Goal: Communication & Community: Answer question/provide support

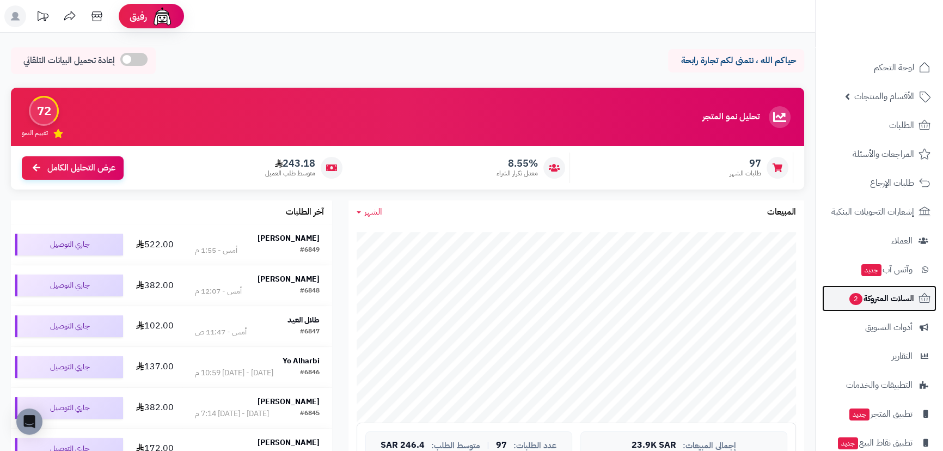
click at [879, 299] on span "السلات المتروكة 2" at bounding box center [881, 298] width 66 height 15
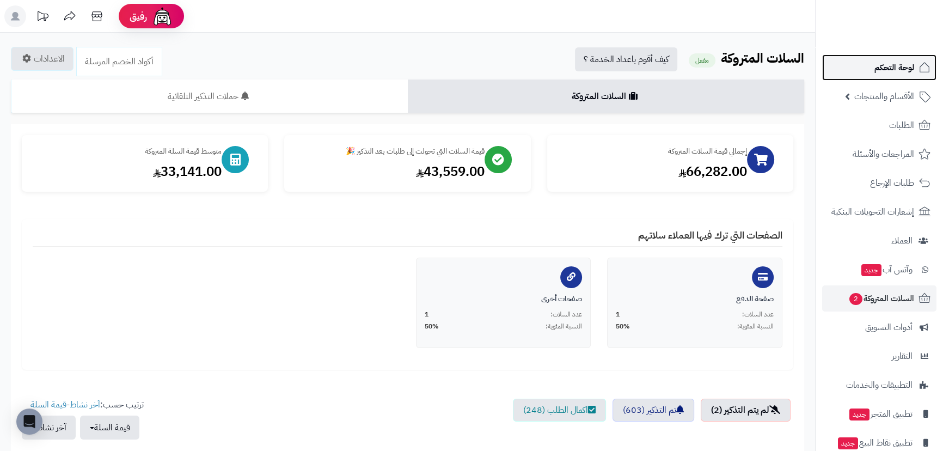
drag, startPoint x: 891, startPoint y: 66, endPoint x: 891, endPoint y: 75, distance: 8.7
click at [891, 66] on span "لوحة التحكم" at bounding box center [894, 67] width 40 height 15
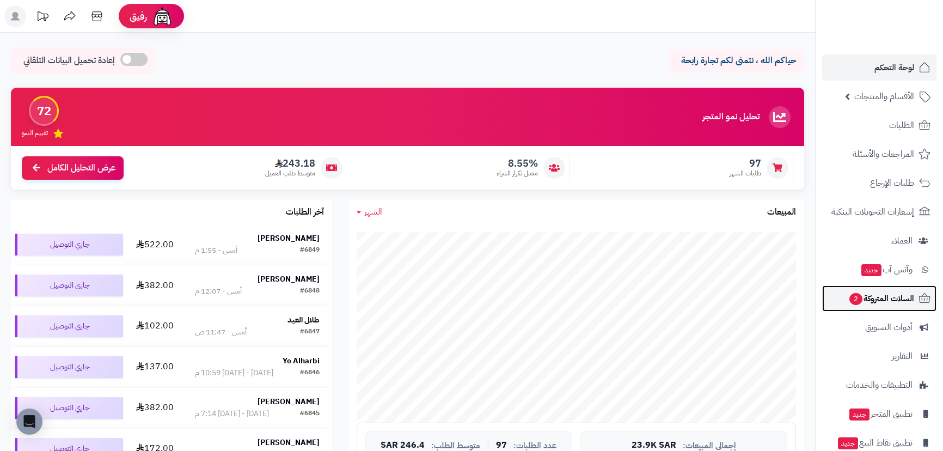
click at [870, 298] on span "السلات المتروكة 2" at bounding box center [881, 298] width 66 height 15
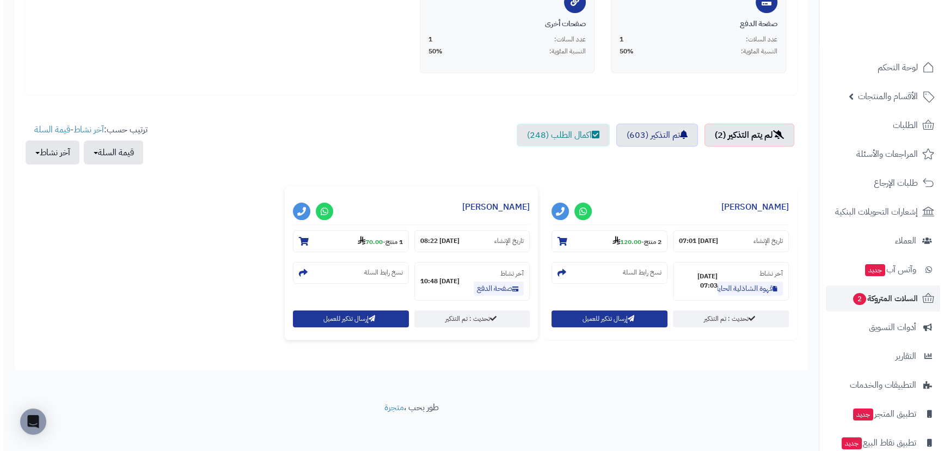
scroll to position [279, 0]
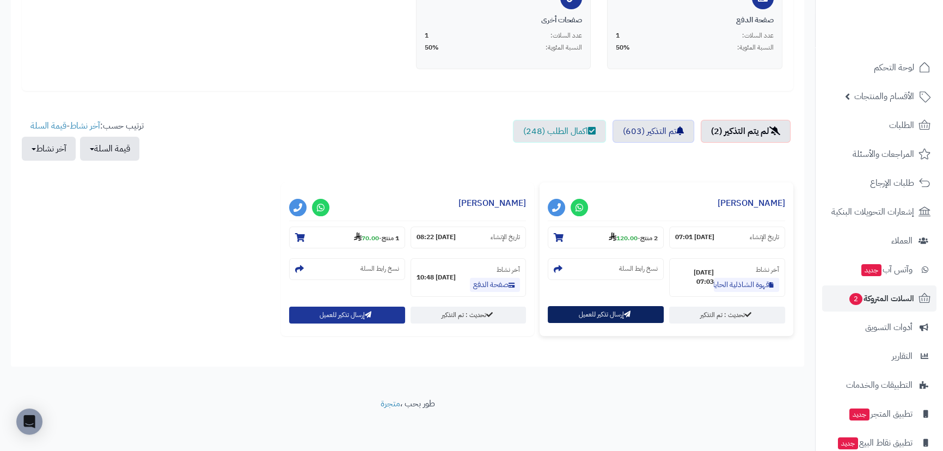
click at [586, 314] on button "إرسال تذكير للعميل" at bounding box center [606, 314] width 116 height 17
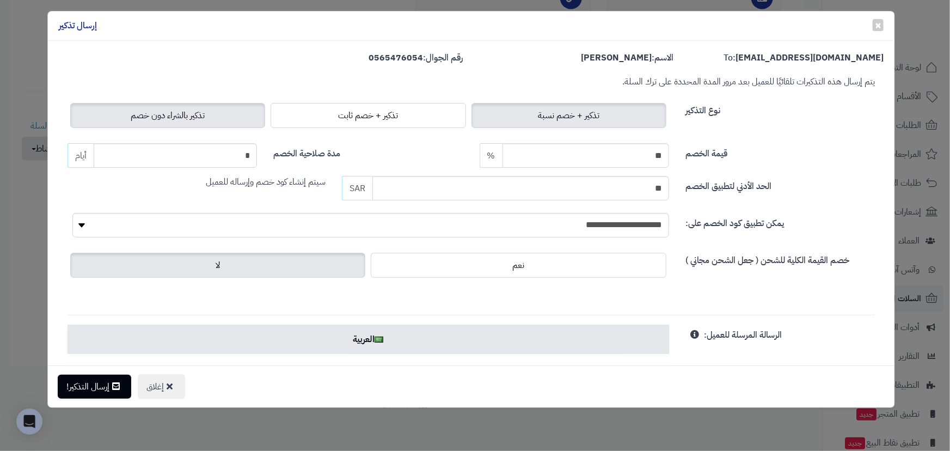
click at [144, 108] on label "تذكير بالشراء دون خصم" at bounding box center [167, 115] width 195 height 25
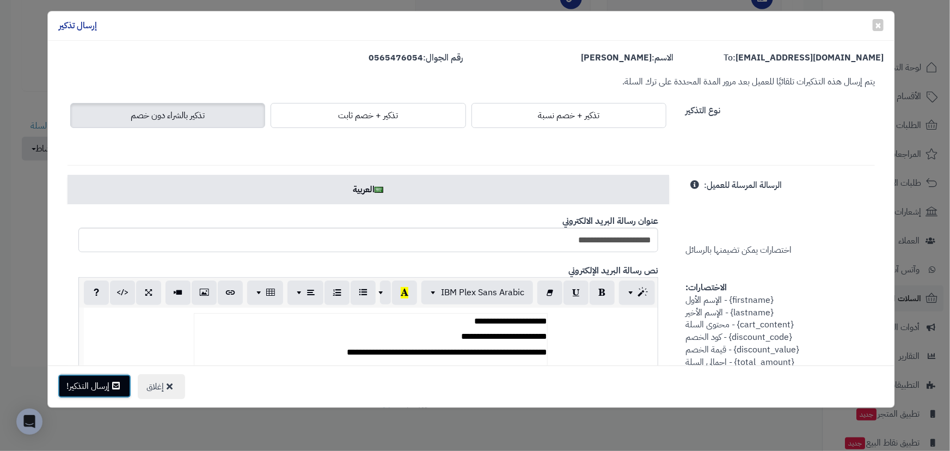
click at [99, 377] on button "إرسال التذكير!" at bounding box center [94, 386] width 73 height 24
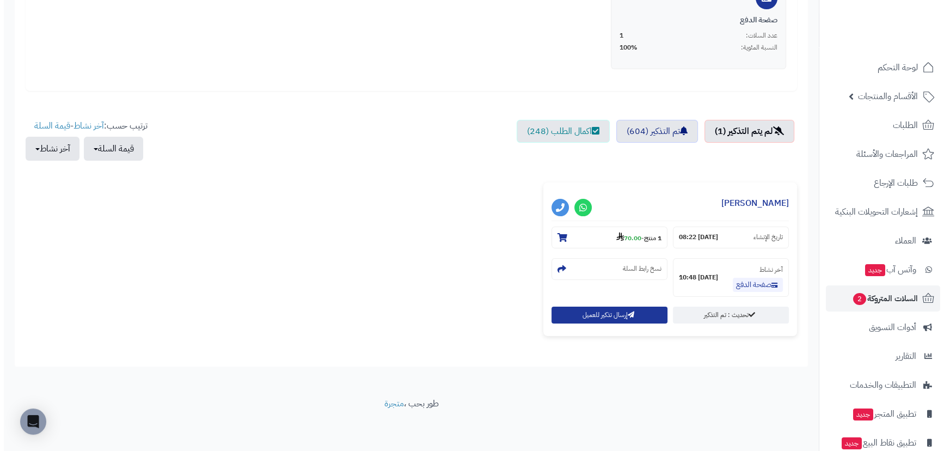
scroll to position [279, 0]
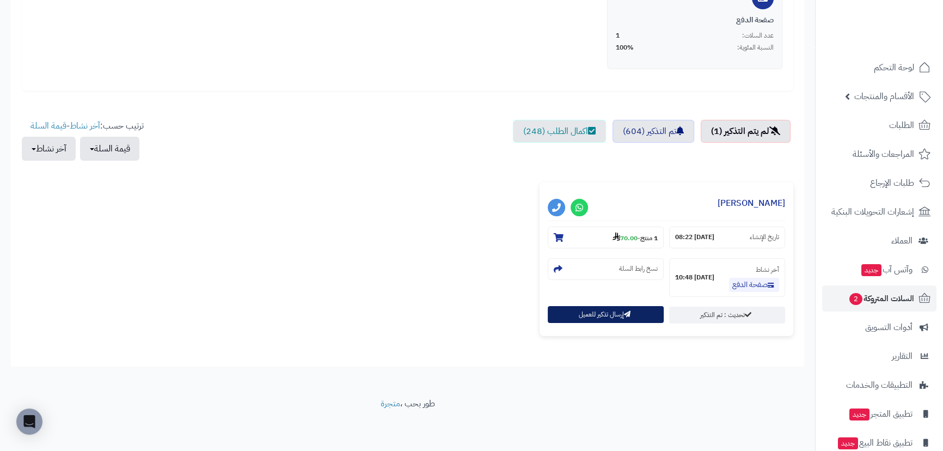
click at [615, 320] on button "إرسال تذكير للعميل" at bounding box center [606, 314] width 116 height 17
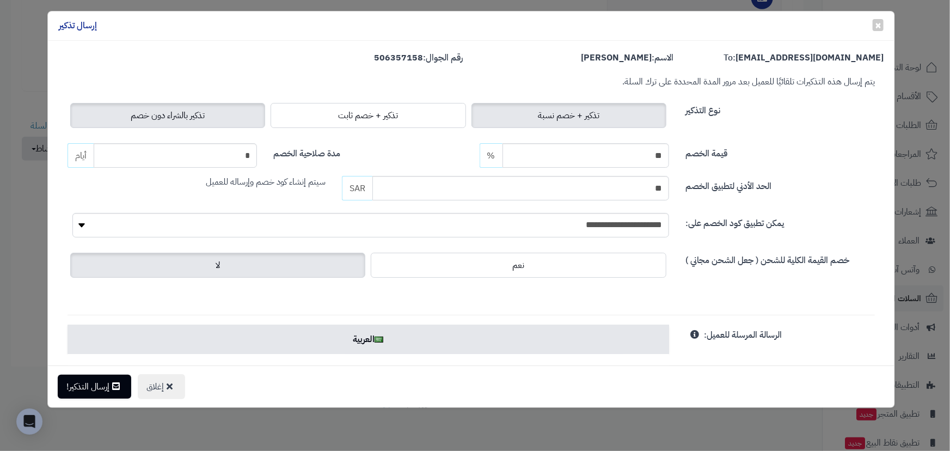
click at [205, 118] on span "تذكير بالشراء دون خصم" at bounding box center [168, 115] width 74 height 13
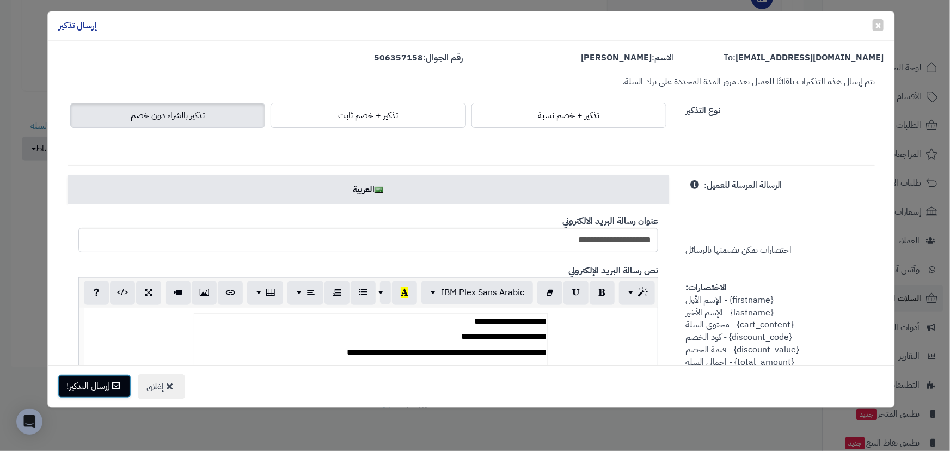
click at [91, 391] on button "إرسال التذكير!" at bounding box center [94, 386] width 73 height 24
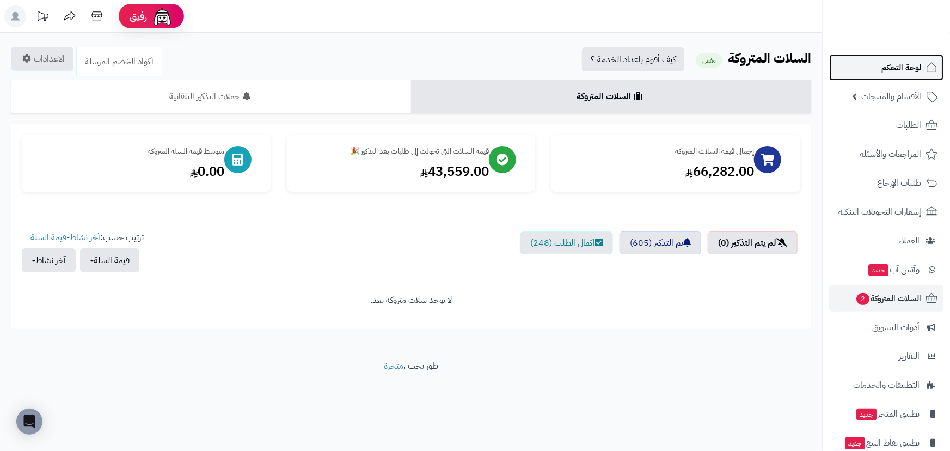
click at [900, 73] on span "لوحة التحكم" at bounding box center [901, 67] width 40 height 15
